Goal: Communication & Community: Answer question/provide support

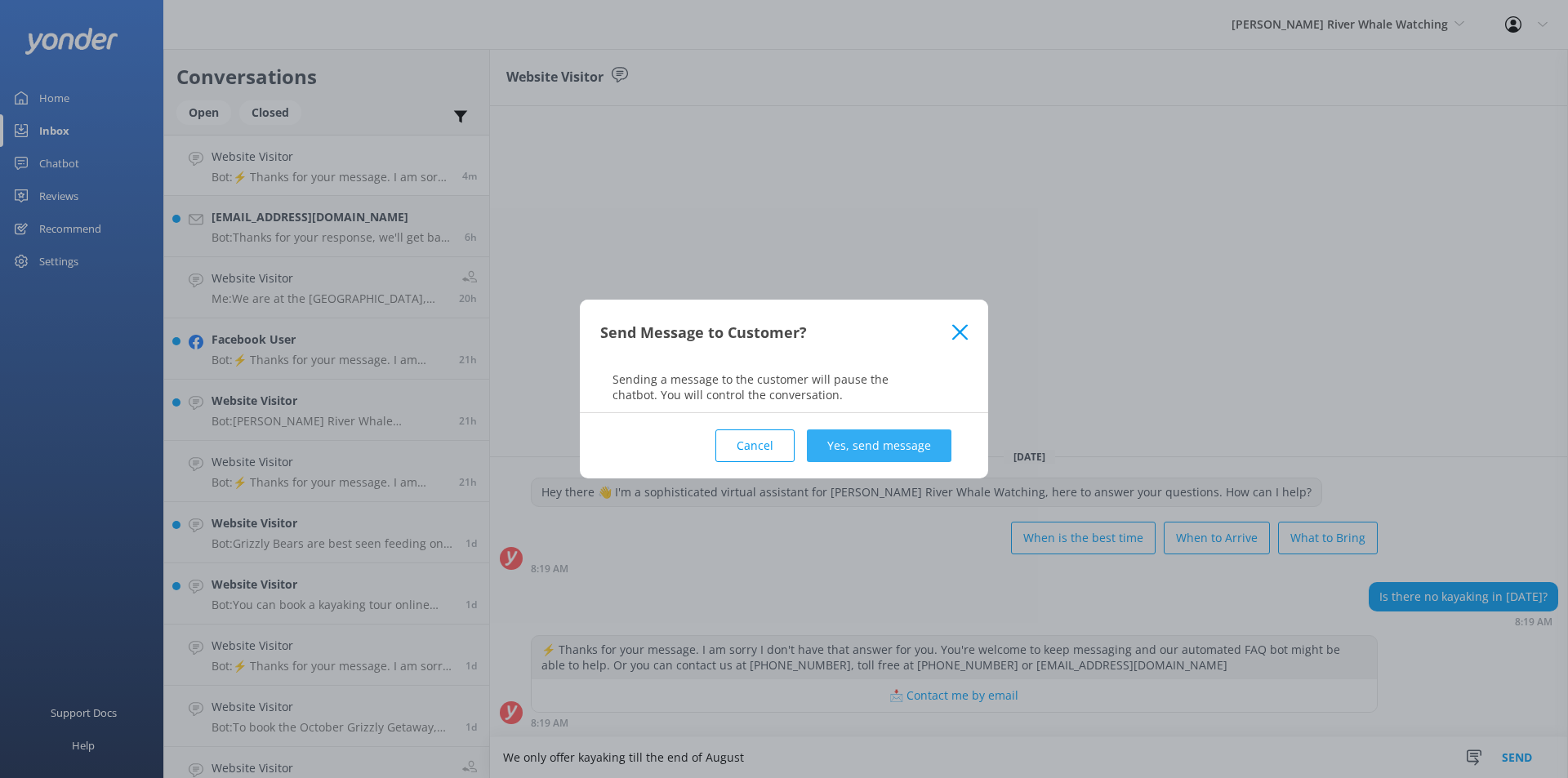
type textarea "We only offer kayaking till the end of August"
click at [855, 451] on button "Yes, send message" at bounding box center [879, 445] width 145 height 32
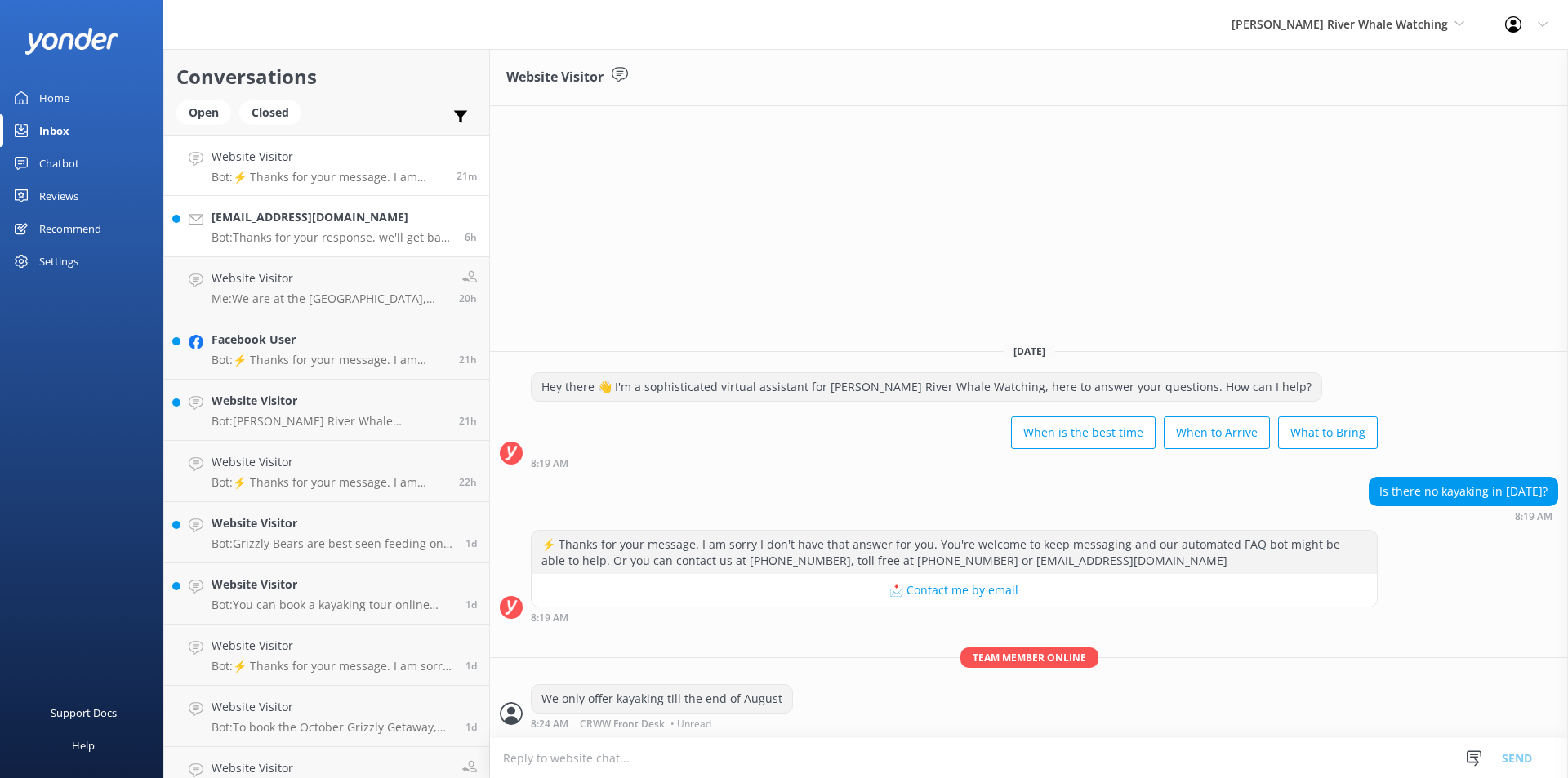
click at [300, 240] on p "Bot: Thanks for your response, we'll get back to you as soon as we can during o…" at bounding box center [332, 237] width 241 height 15
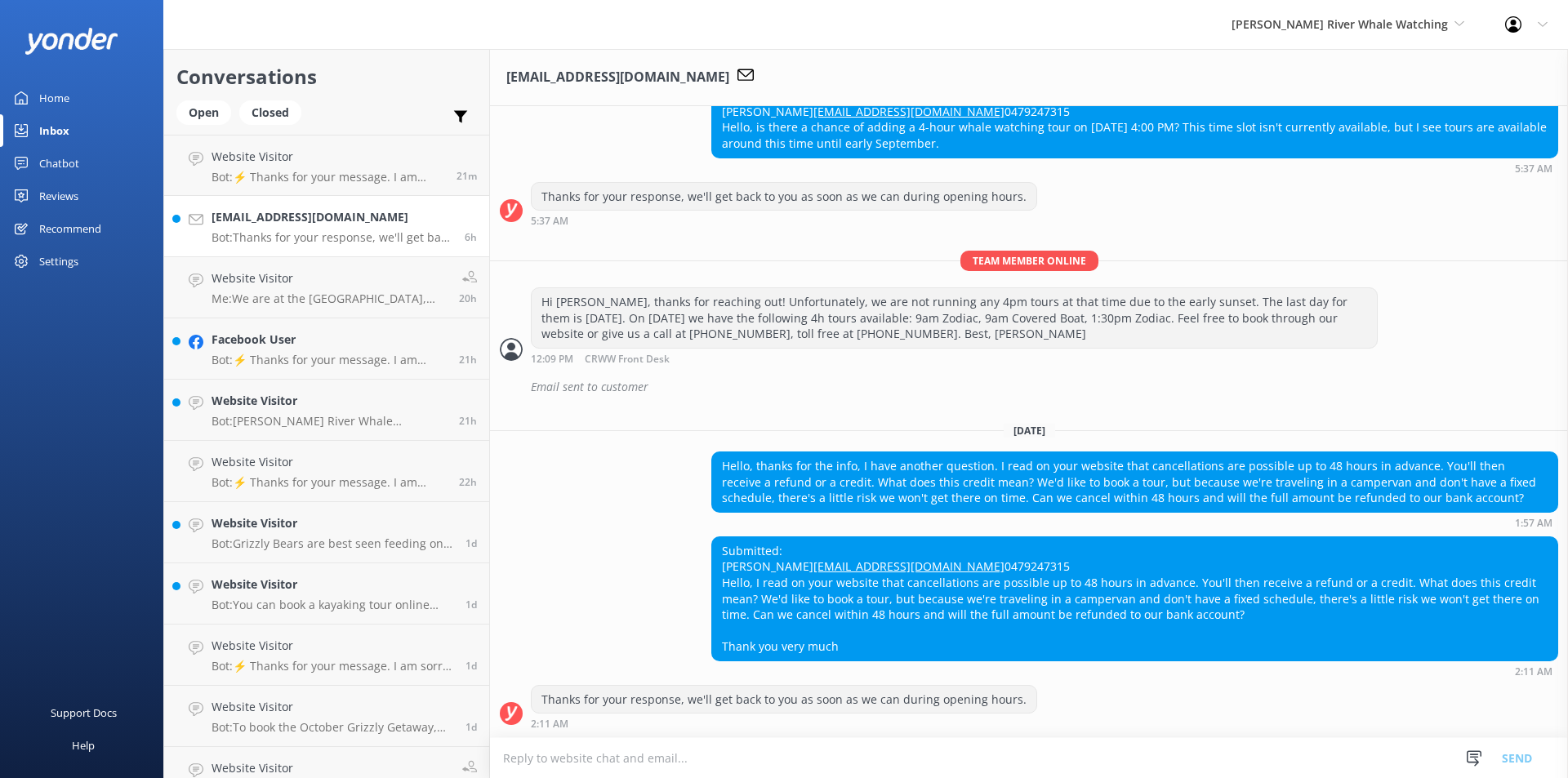
scroll to position [476, 0]
